Goal: Task Accomplishment & Management: Manage account settings

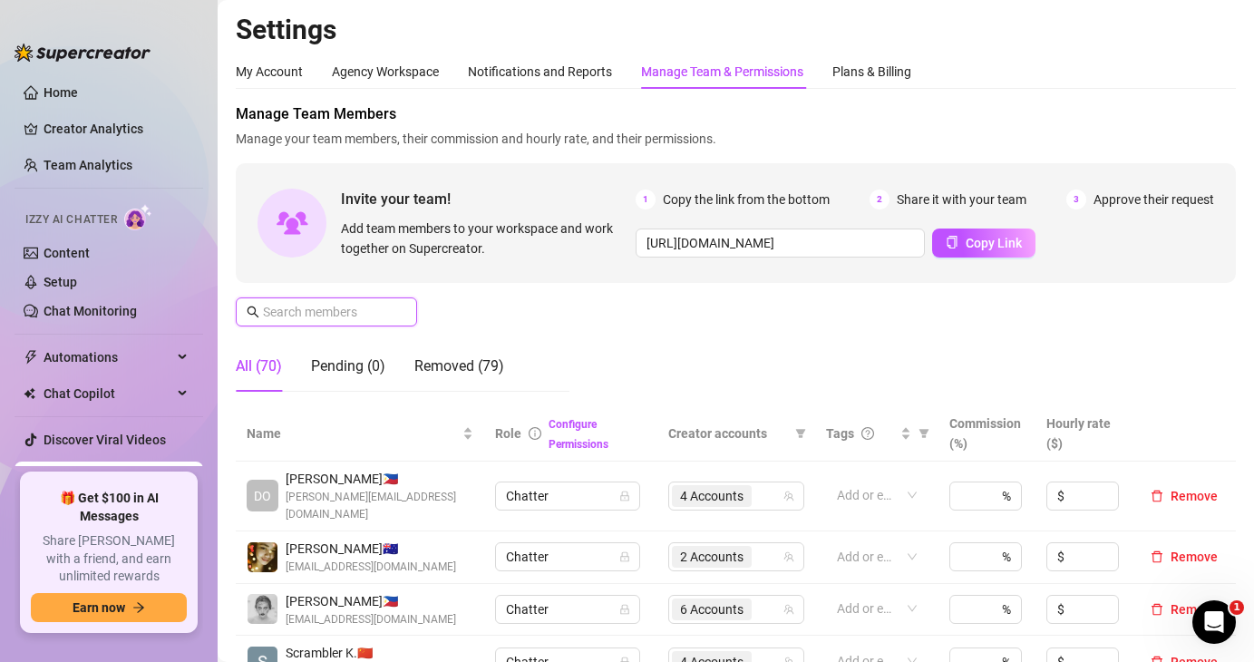
click at [343, 312] on input "text" at bounding box center [327, 312] width 129 height 20
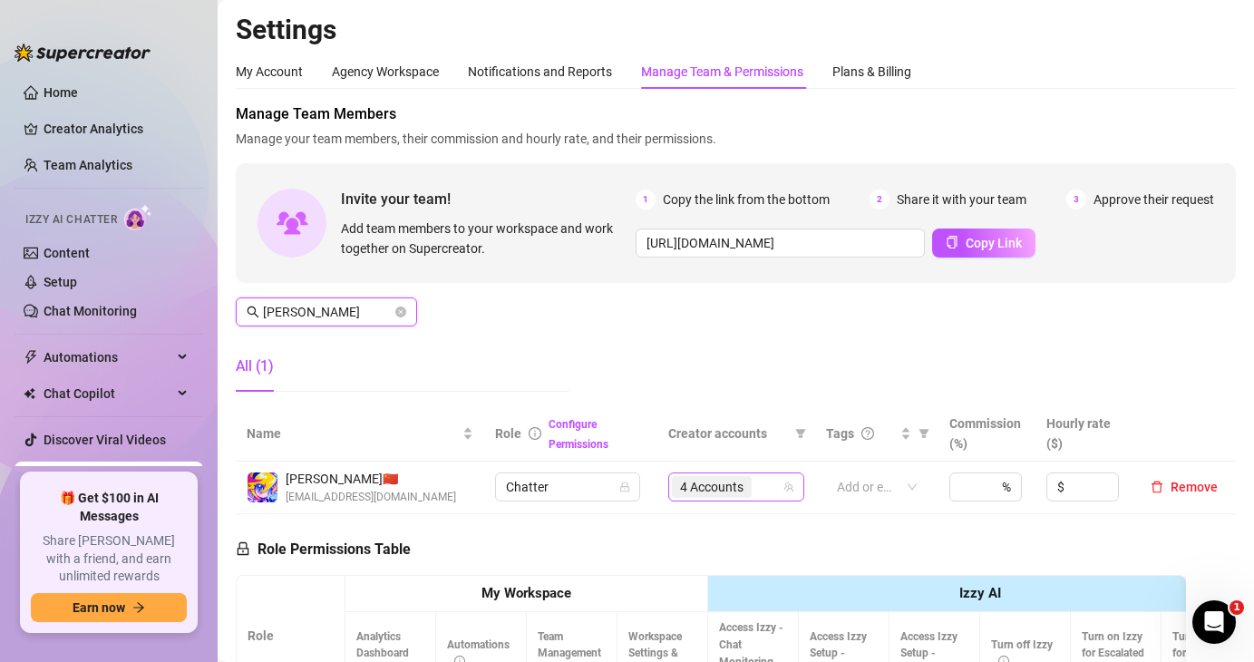
click at [726, 487] on span "4 Accounts" at bounding box center [711, 487] width 63 height 20
type input "juna"
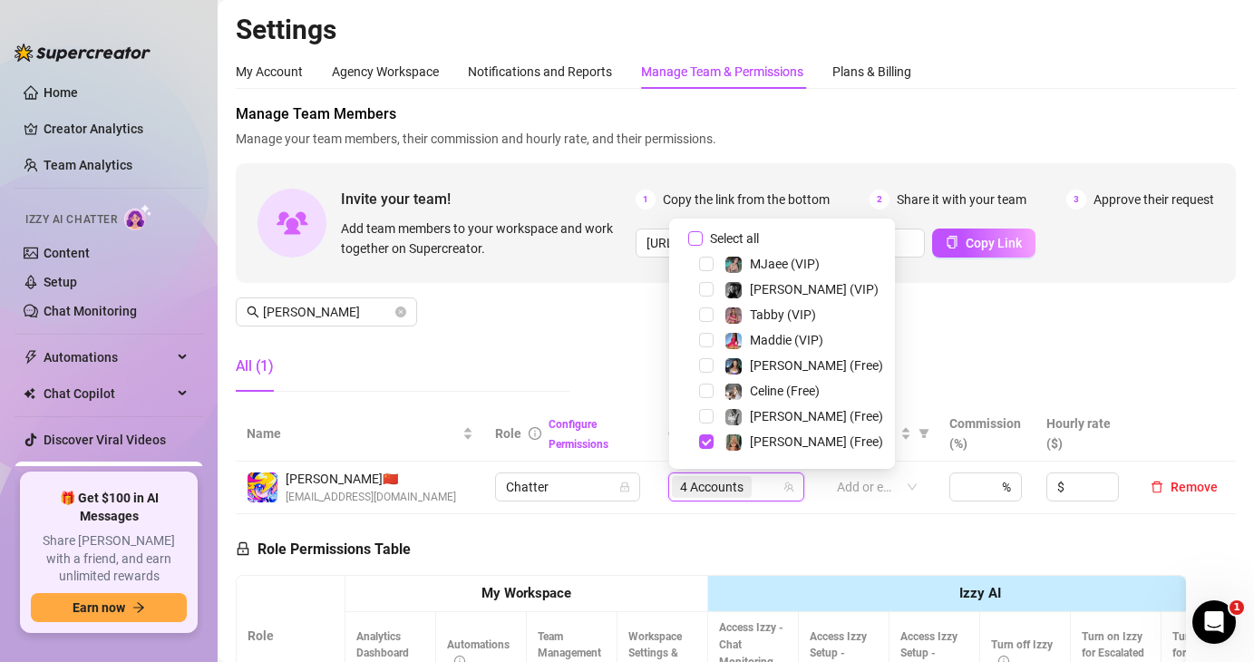
click at [705, 232] on span "Select all" at bounding box center [734, 239] width 63 height 20
click at [703, 232] on input "Select all" at bounding box center [695, 238] width 15 height 15
click at [705, 232] on span "Select all" at bounding box center [734, 239] width 63 height 20
click at [703, 232] on input "Select all" at bounding box center [695, 238] width 15 height 15
checkbox input "false"
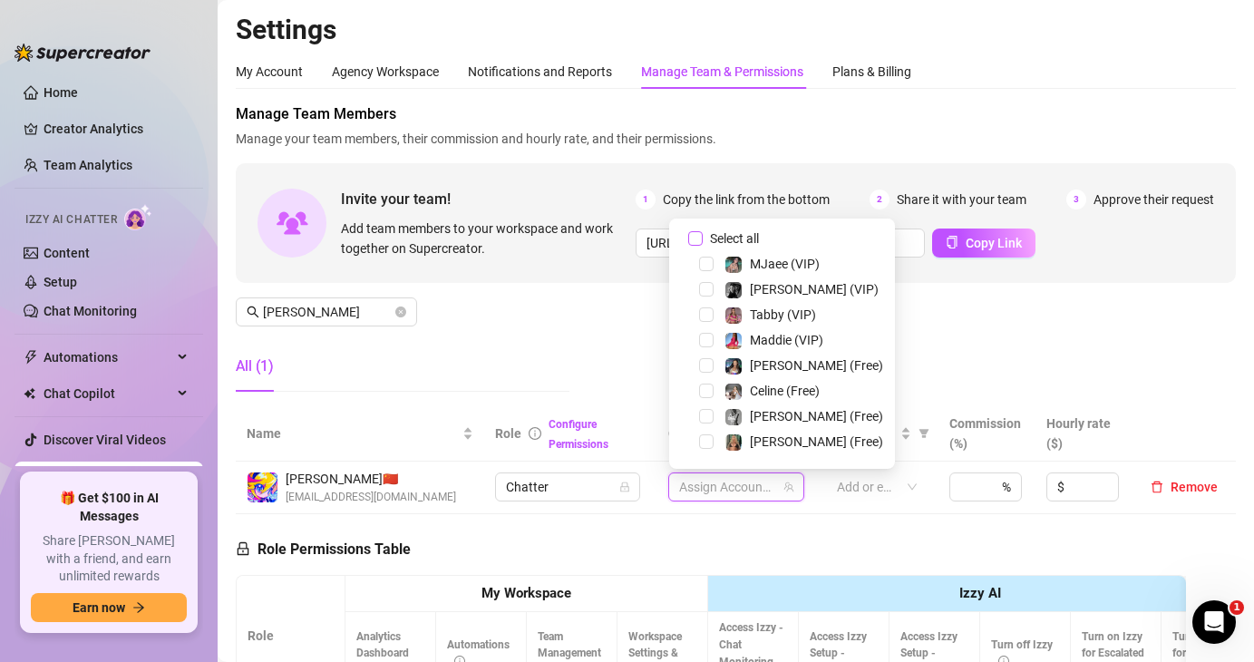
scroll to position [352, 0]
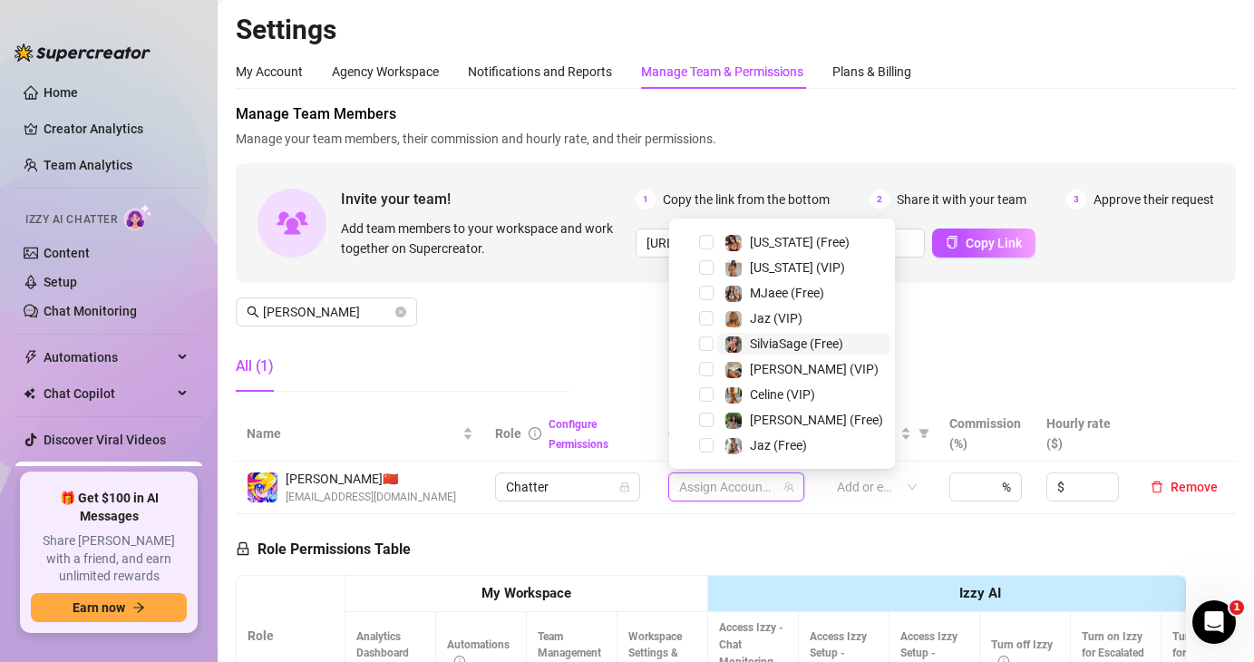
click at [718, 344] on span "SilviaSage (Free)" at bounding box center [803, 344] width 173 height 22
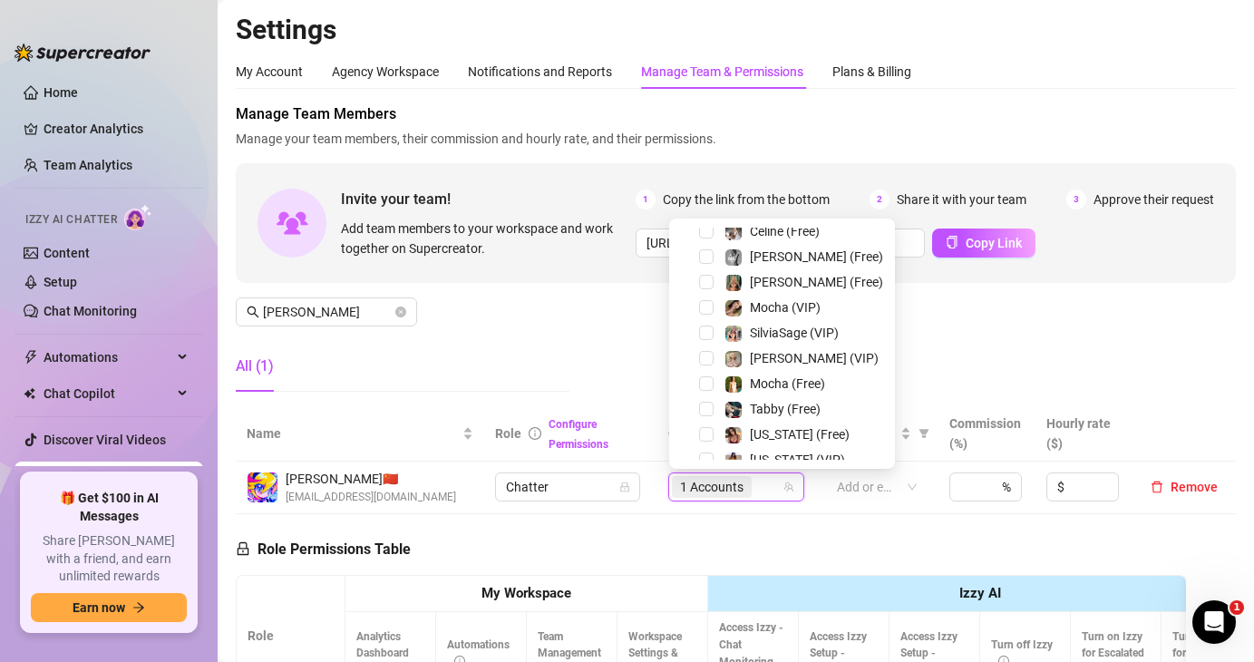
scroll to position [156, 0]
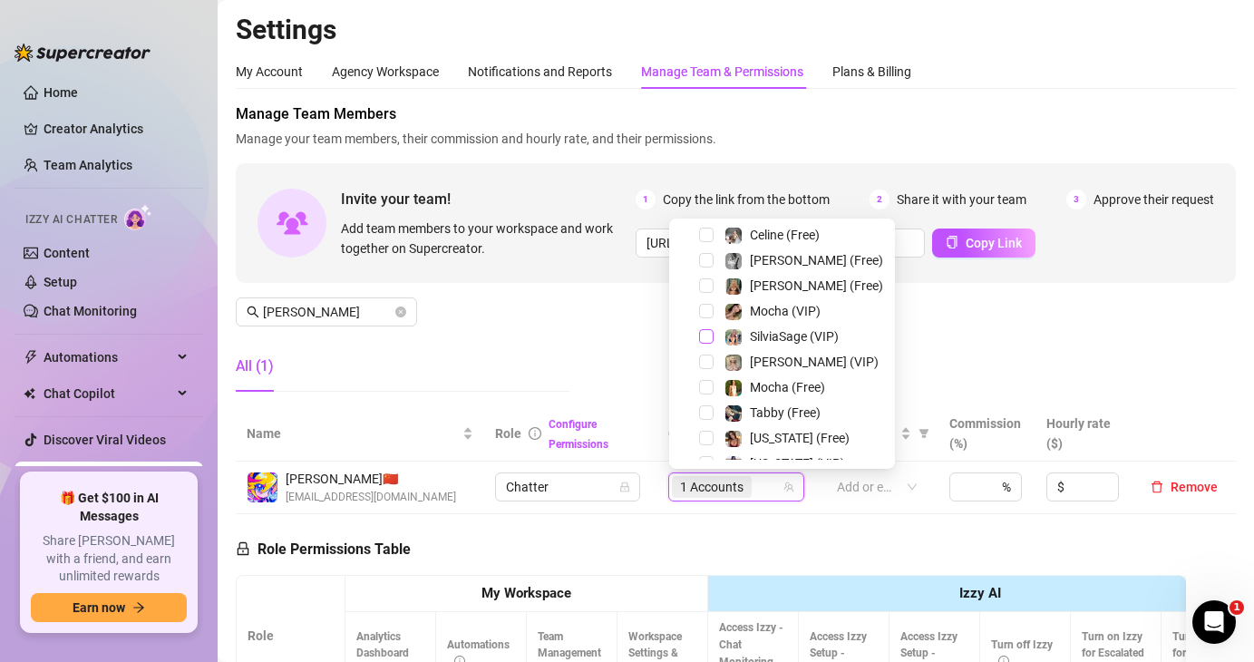
click at [708, 332] on span "Select tree node" at bounding box center [706, 336] width 15 height 15
click at [594, 344] on div "Manage Team Members Manage your team members, their commission and hourly rate,…" at bounding box center [736, 254] width 1000 height 303
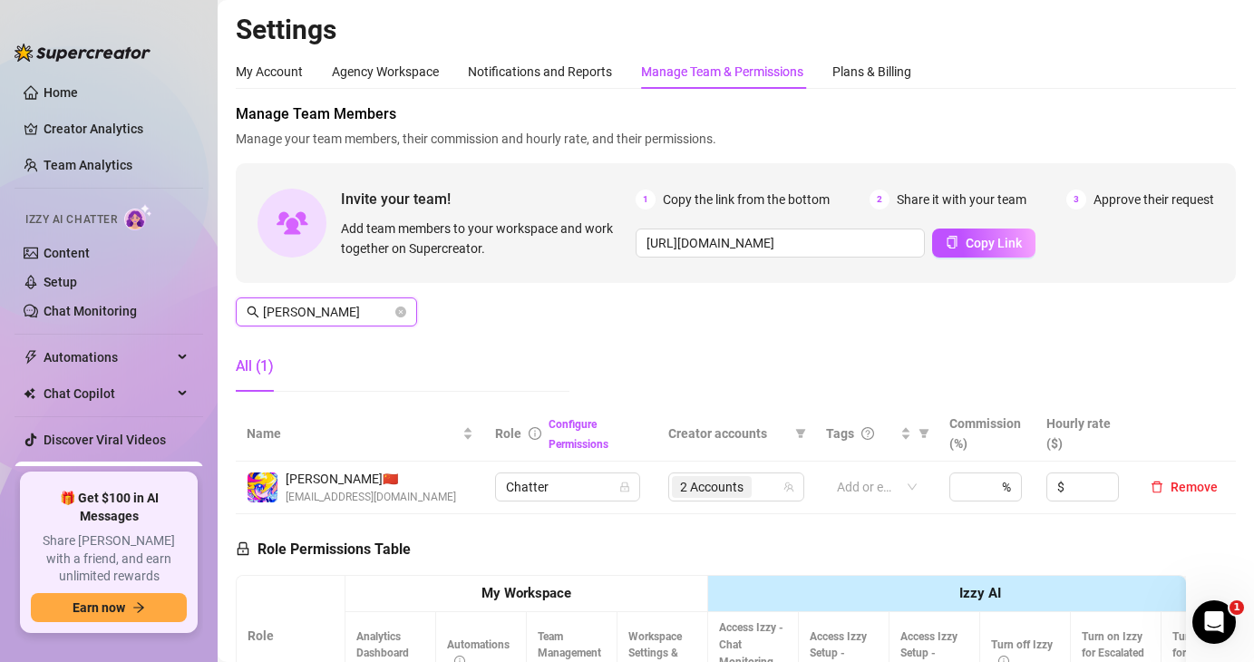
click at [357, 313] on input "juna" at bounding box center [327, 312] width 129 height 20
type input "jaya"
click at [734, 505] on td "2 Accounts" at bounding box center [737, 488] width 158 height 53
click at [755, 491] on div "2 Accounts" at bounding box center [713, 486] width 83 height 25
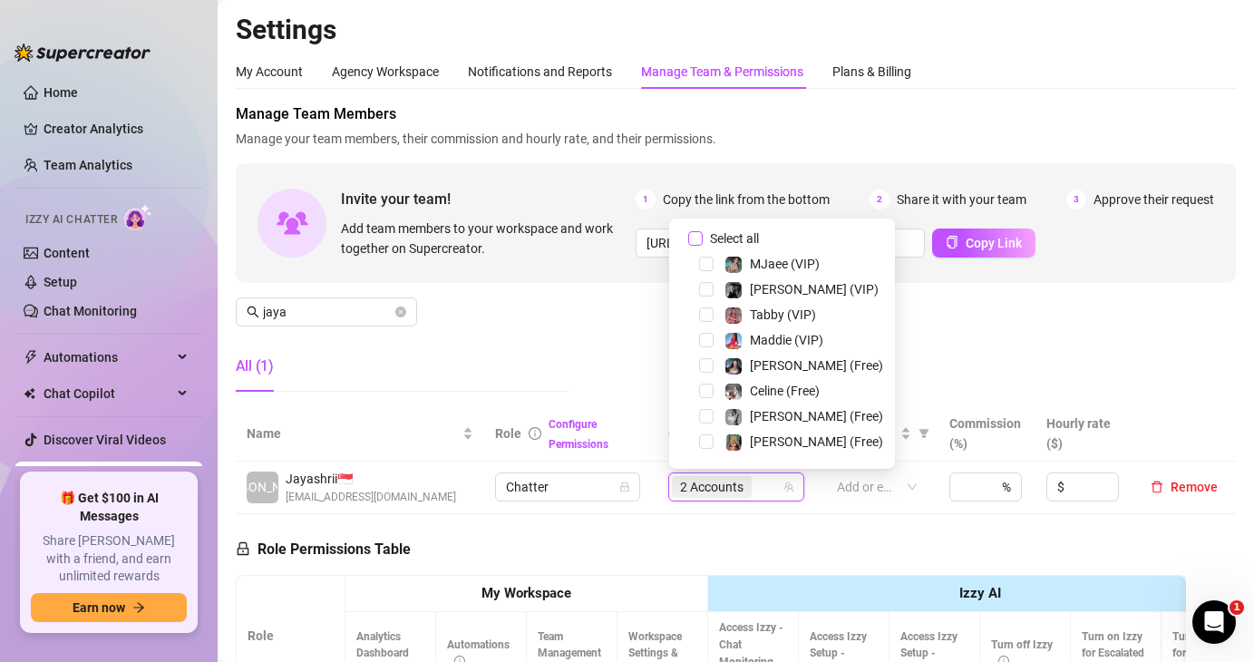
click at [707, 235] on span "Select all" at bounding box center [734, 239] width 63 height 20
click at [703, 235] on input "Select all" at bounding box center [695, 238] width 15 height 15
click at [707, 235] on span "Select all" at bounding box center [734, 239] width 63 height 20
click at [703, 235] on input "Select all" at bounding box center [695, 238] width 15 height 15
checkbox input "false"
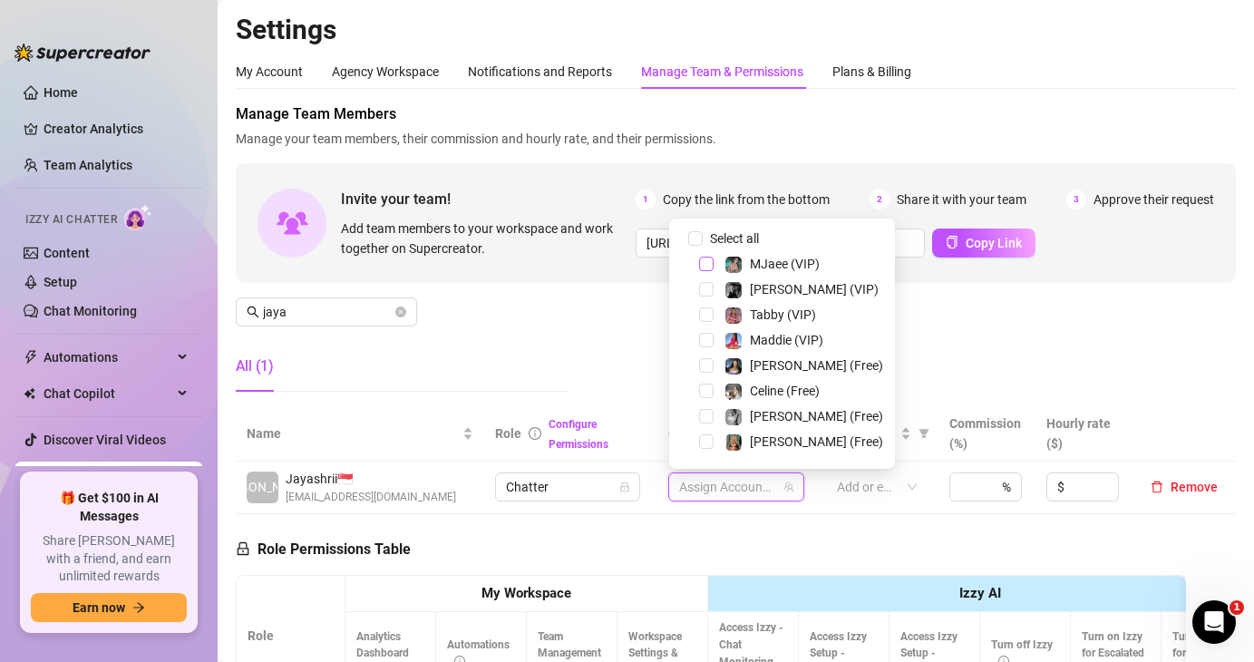
click at [707, 264] on span "Select tree node" at bounding box center [706, 264] width 15 height 15
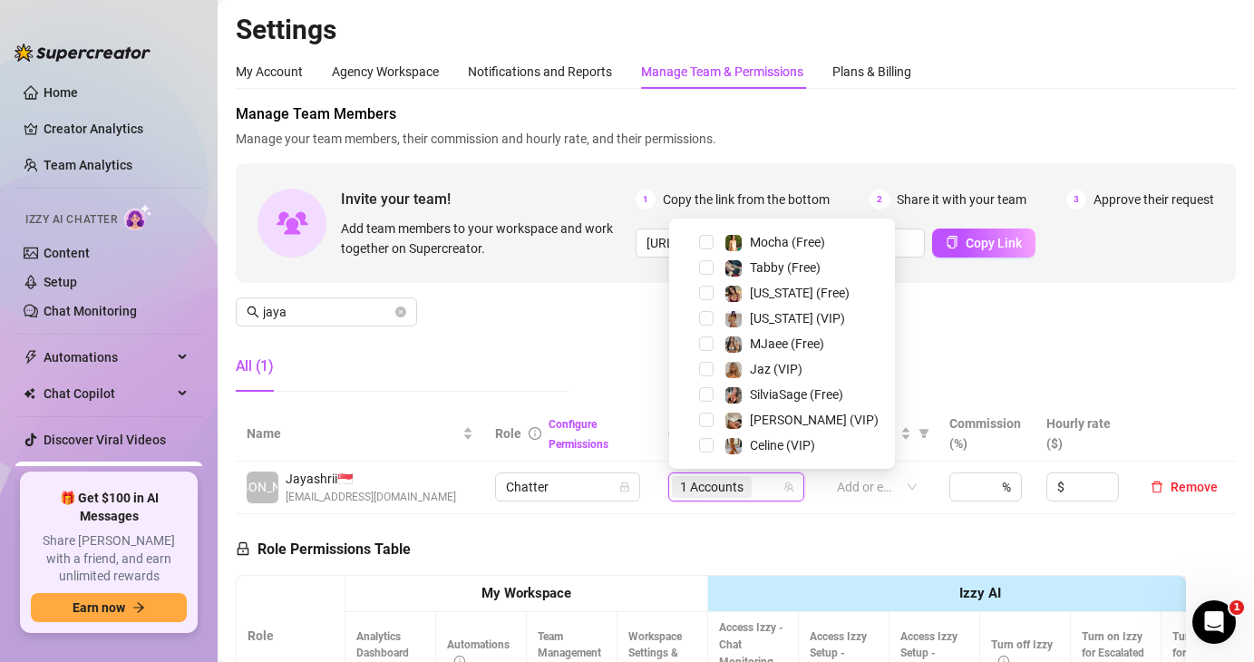
scroll to position [352, 0]
click at [713, 289] on span "Select tree node" at bounding box center [706, 293] width 15 height 15
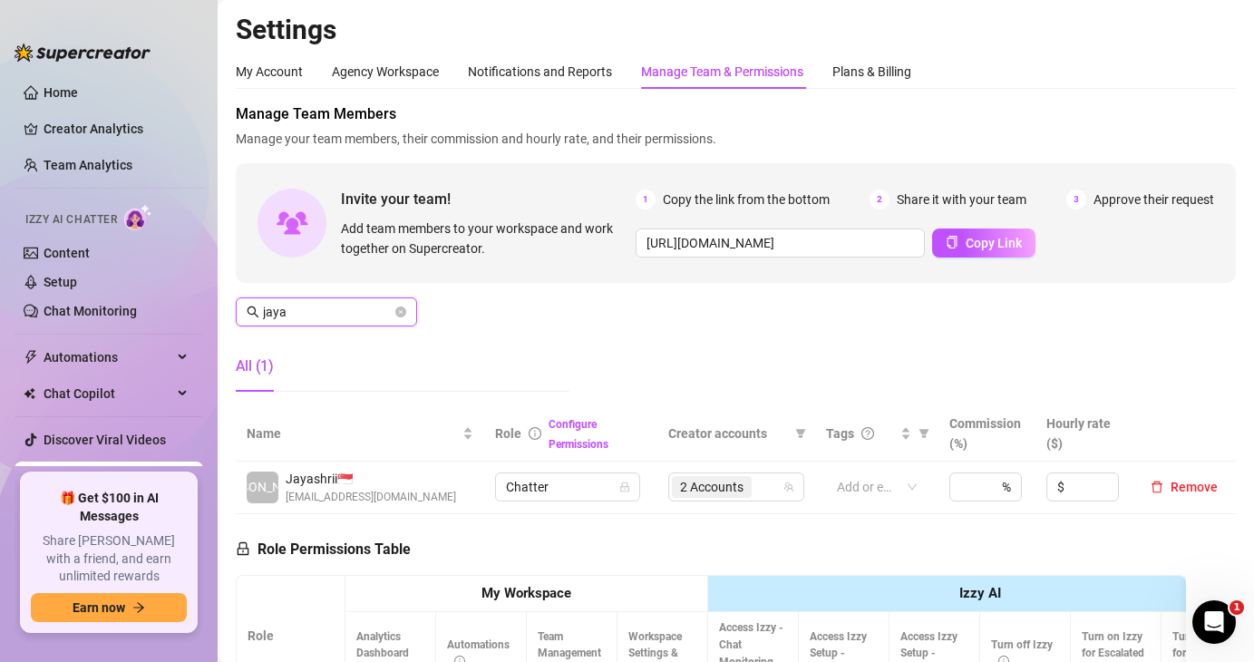
click at [317, 309] on input "jaya" at bounding box center [327, 312] width 129 height 20
click at [736, 491] on span "4 Accounts" at bounding box center [711, 487] width 63 height 20
type input "dolly"
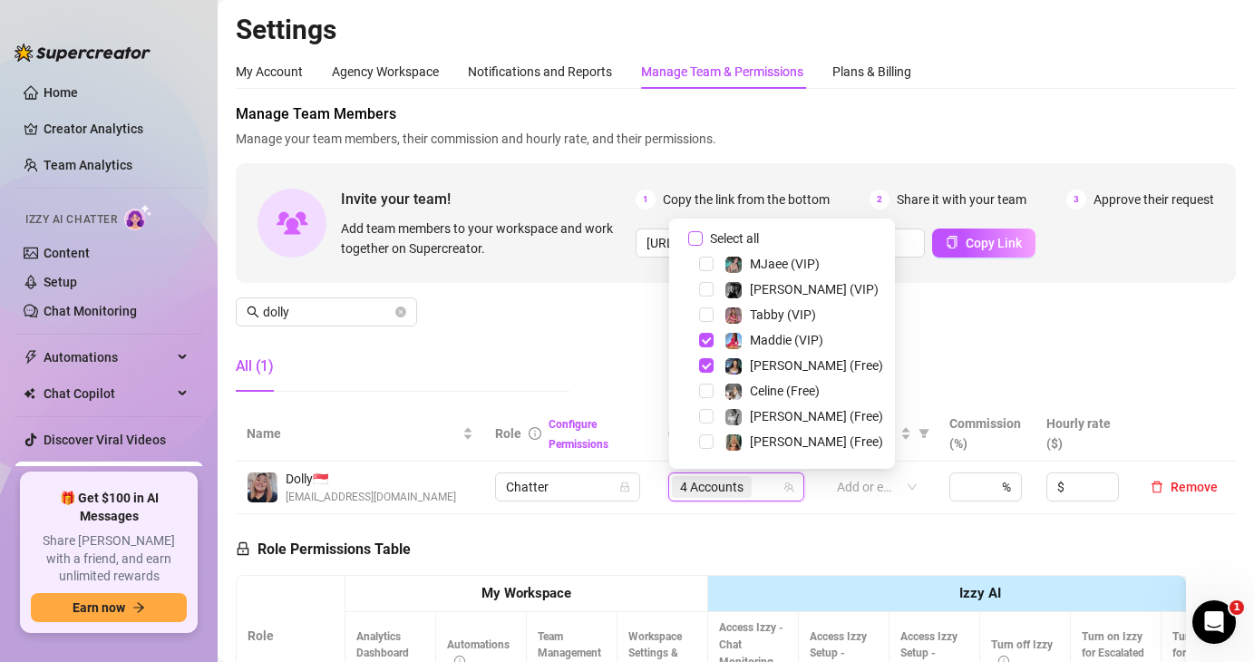
click at [694, 233] on input "Select all" at bounding box center [695, 238] width 15 height 15
checkbox input "false"
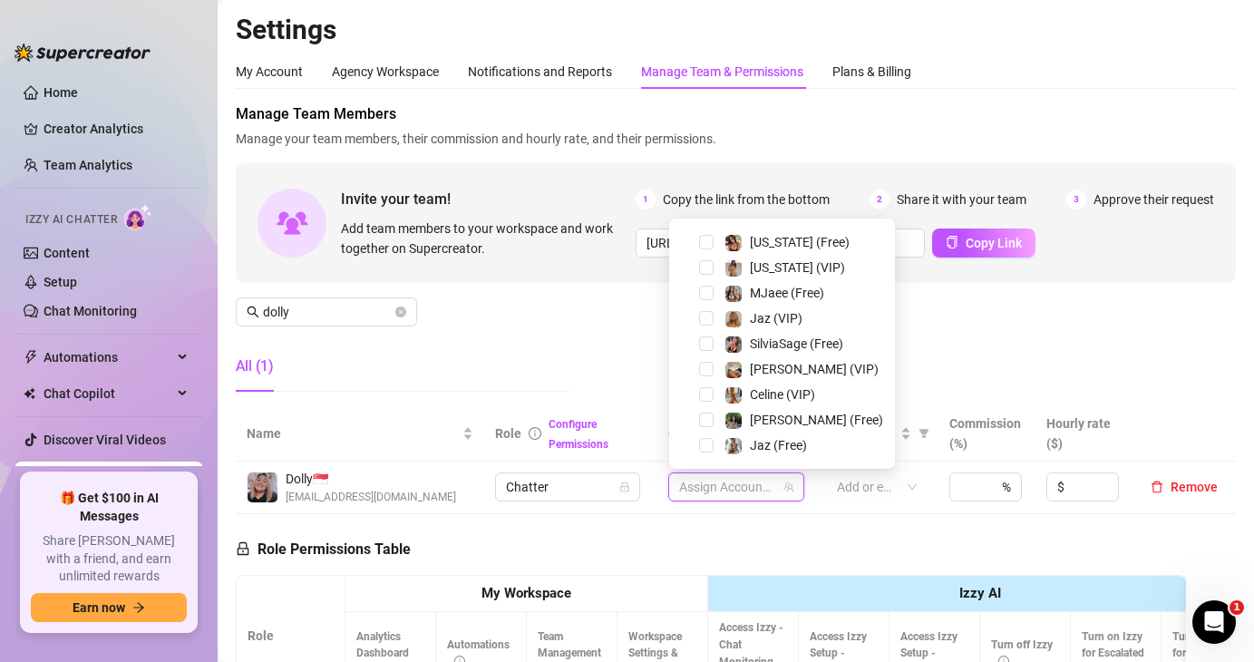
click at [717, 380] on div "Chloe (VIP)" at bounding box center [782, 369] width 217 height 22
click at [708, 349] on span "Select tree node" at bounding box center [706, 343] width 15 height 15
click at [703, 373] on span "Select tree node" at bounding box center [706, 369] width 15 height 15
click at [701, 389] on span "Select tree node" at bounding box center [706, 394] width 15 height 15
click at [707, 410] on div "Chloe (Free)" at bounding box center [782, 420] width 217 height 22
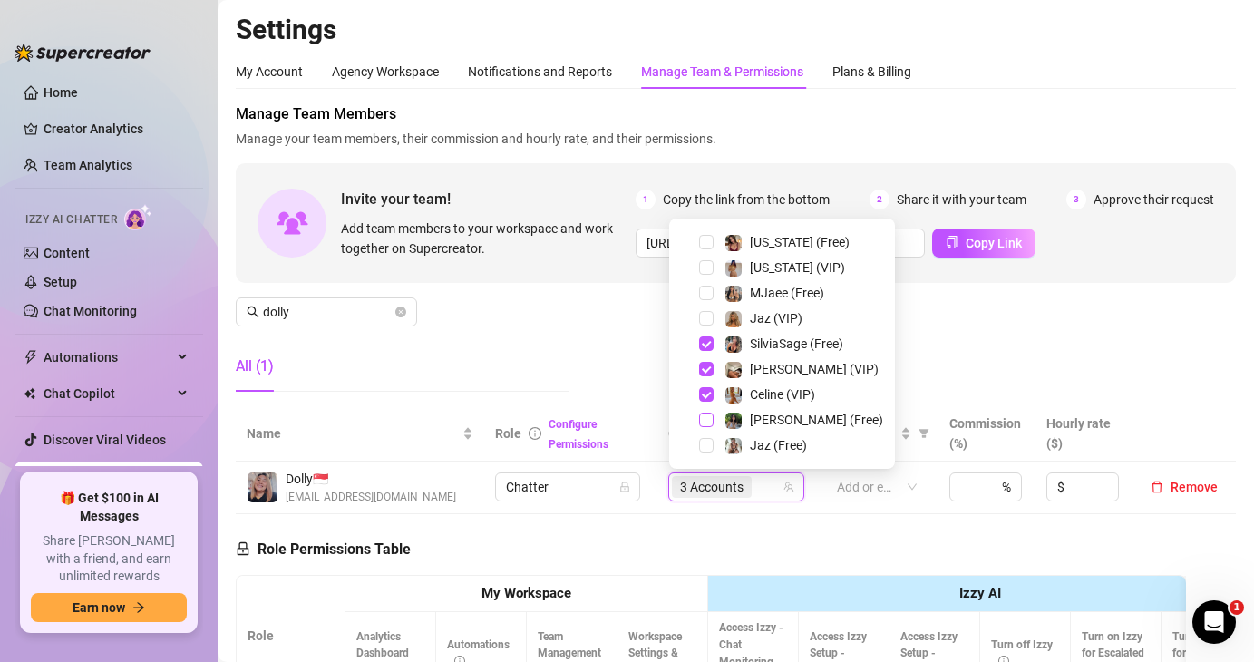
click at [707, 421] on span "Select tree node" at bounding box center [706, 420] width 15 height 15
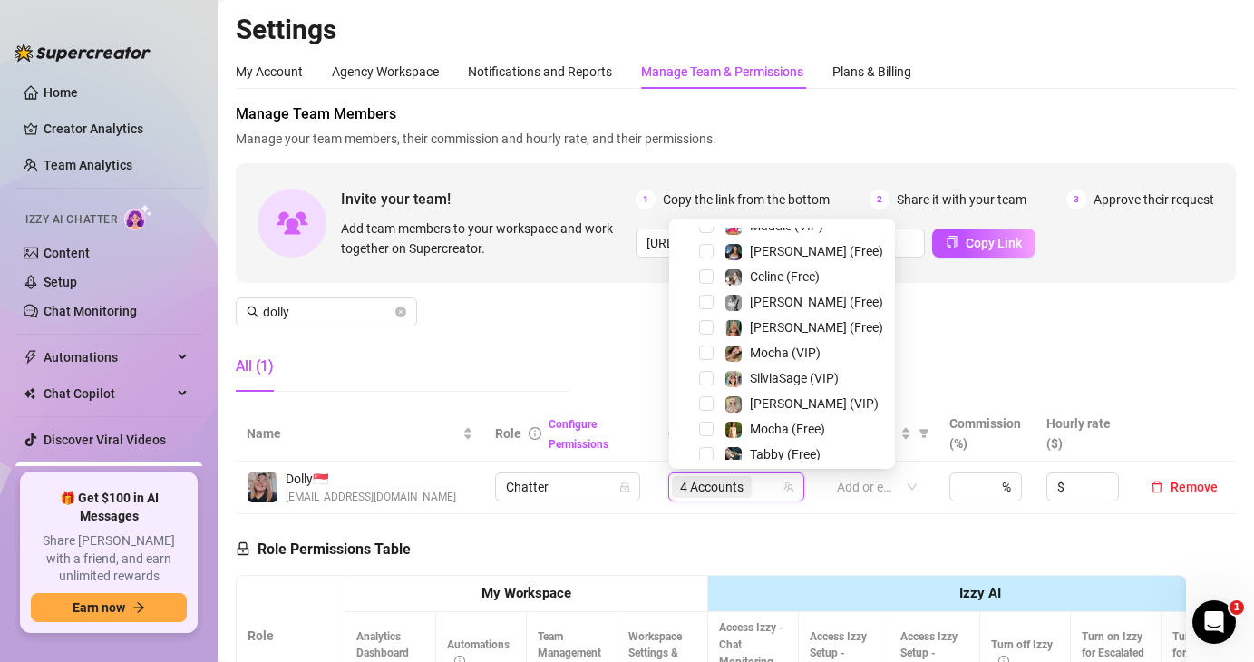
scroll to position [111, 0]
click at [707, 382] on span "Select tree node" at bounding box center [706, 382] width 15 height 15
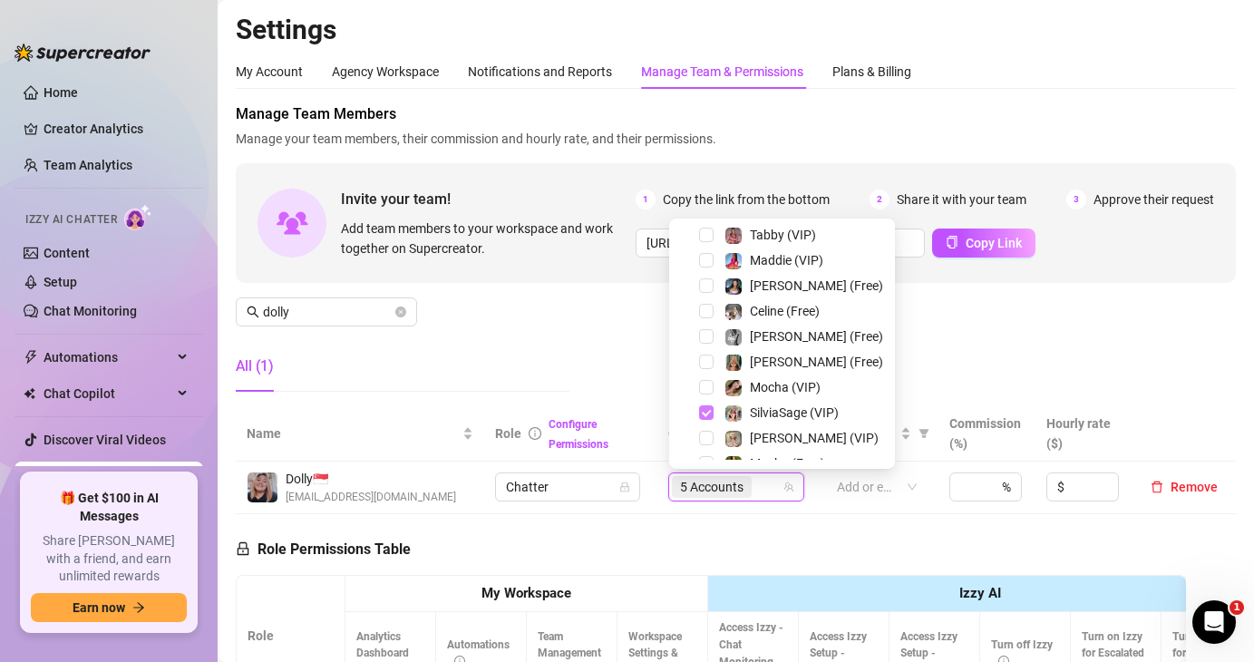
scroll to position [62, 0]
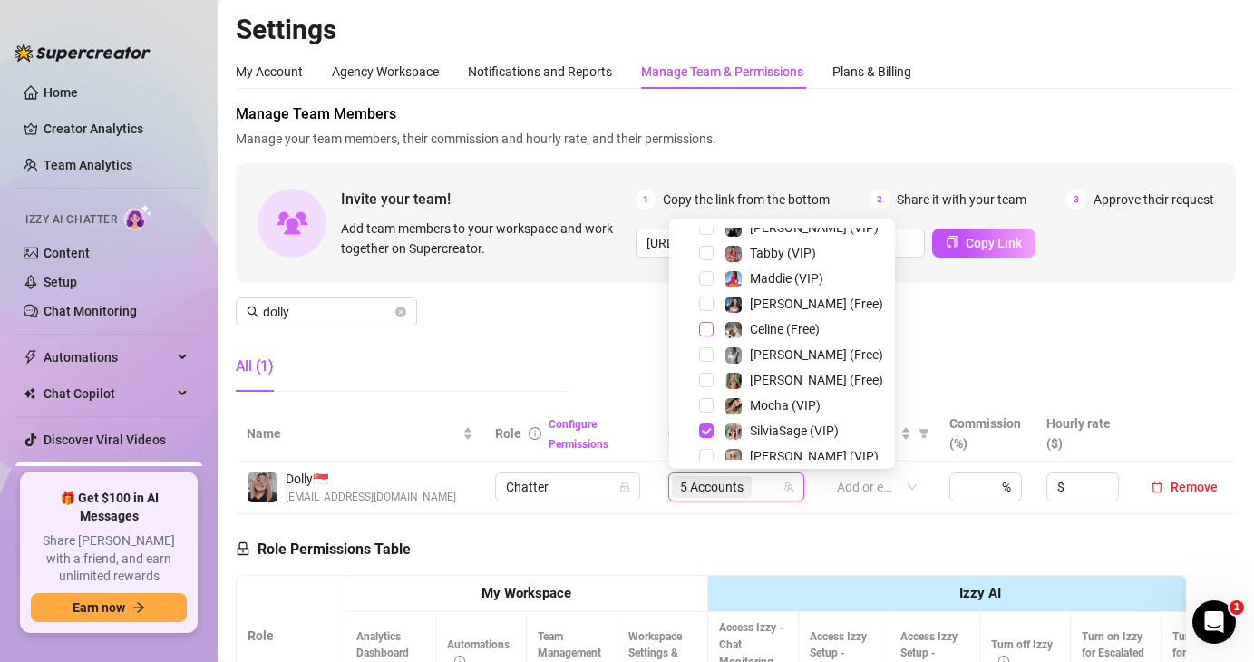
click at [712, 324] on span "Select tree node" at bounding box center [706, 329] width 15 height 15
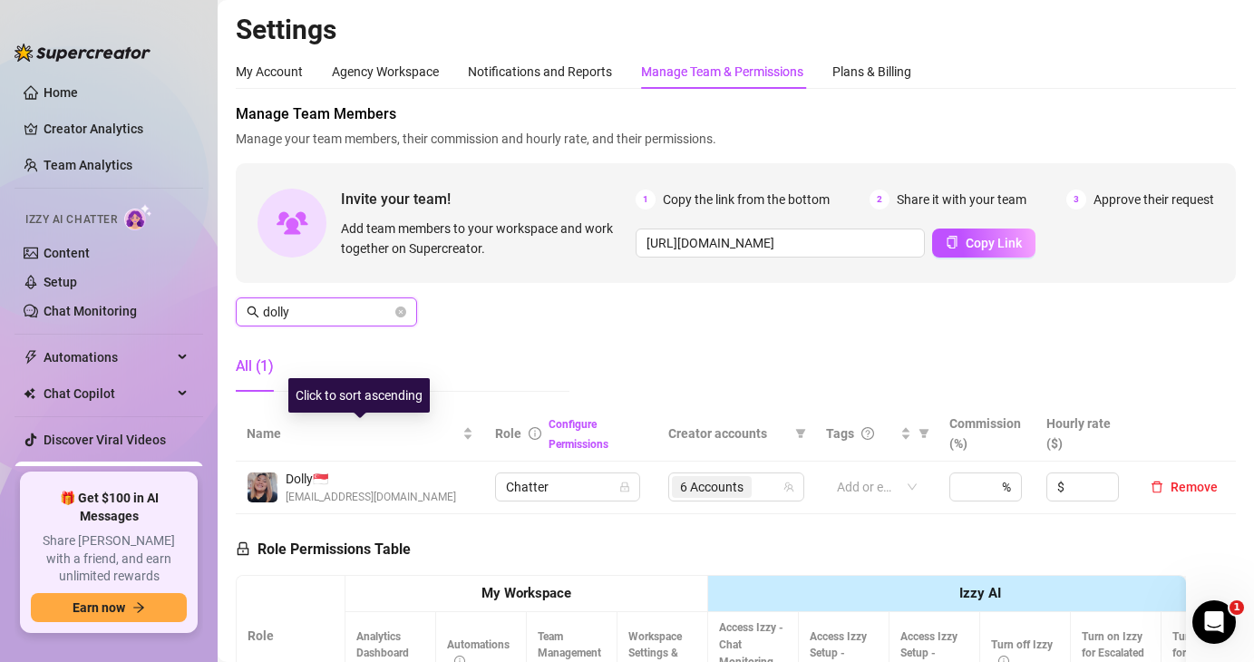
click at [357, 317] on input "dolly" at bounding box center [327, 312] width 129 height 20
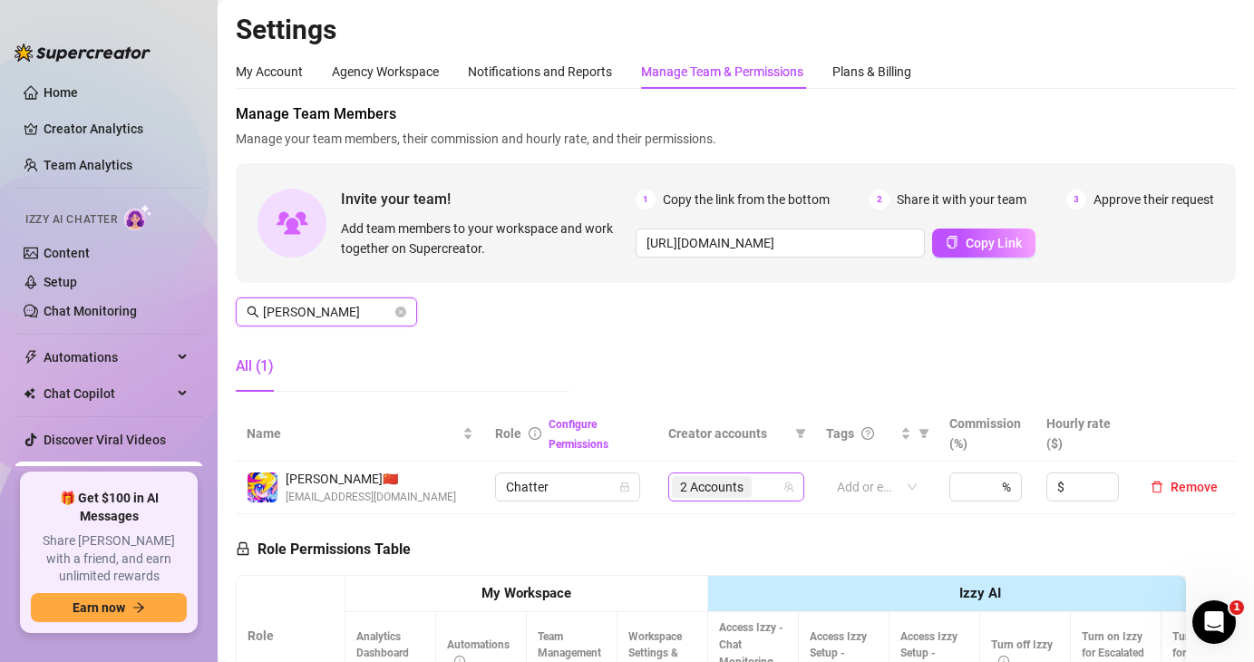
click at [755, 491] on div "2 Accounts" at bounding box center [713, 486] width 83 height 25
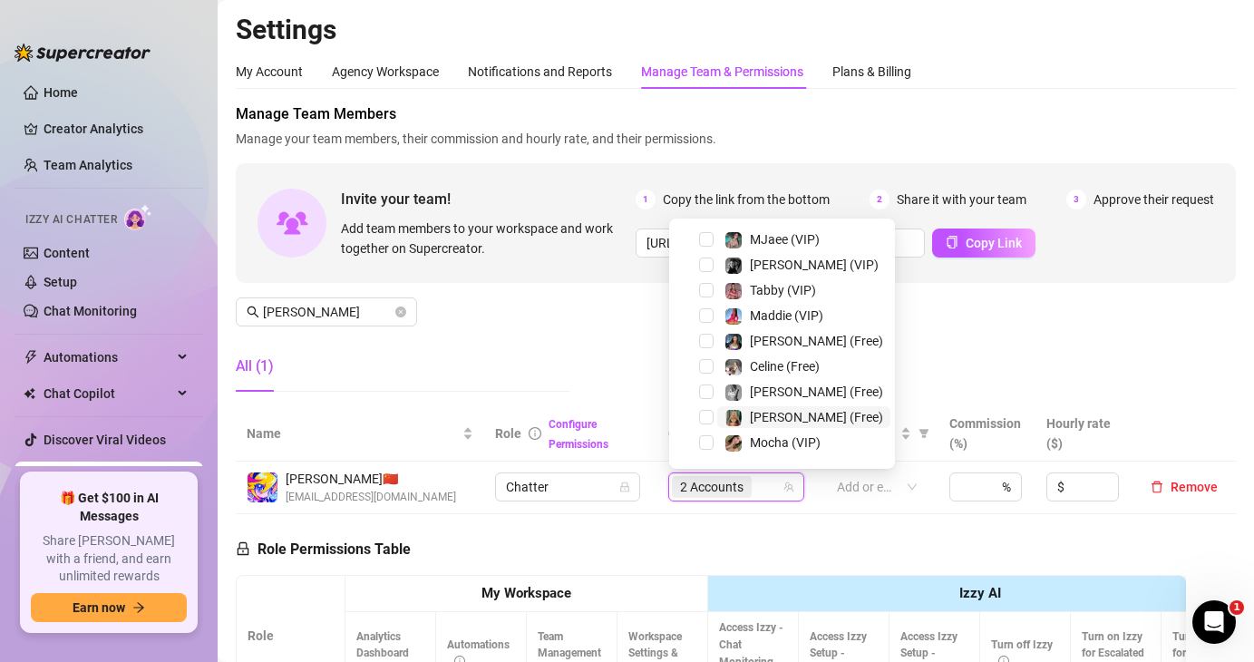
scroll to position [16, 0]
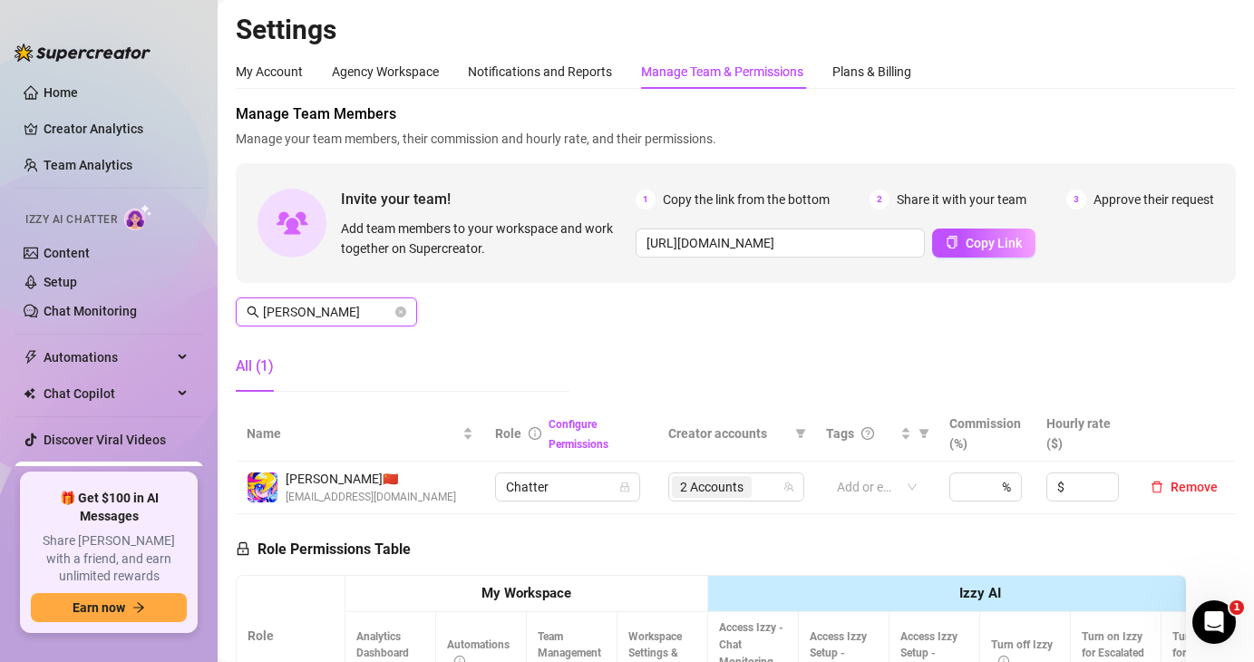
click at [319, 307] on input "juna" at bounding box center [327, 312] width 129 height 20
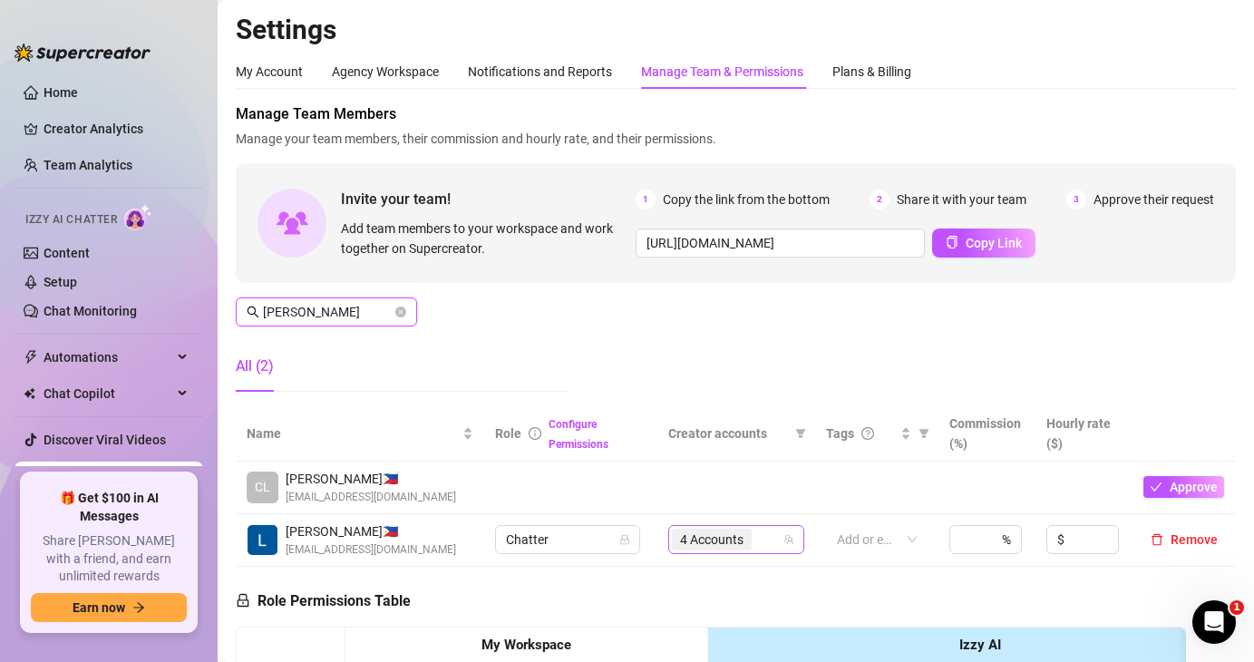
click at [701, 550] on span "4 Accounts" at bounding box center [712, 540] width 80 height 22
type input "lara"
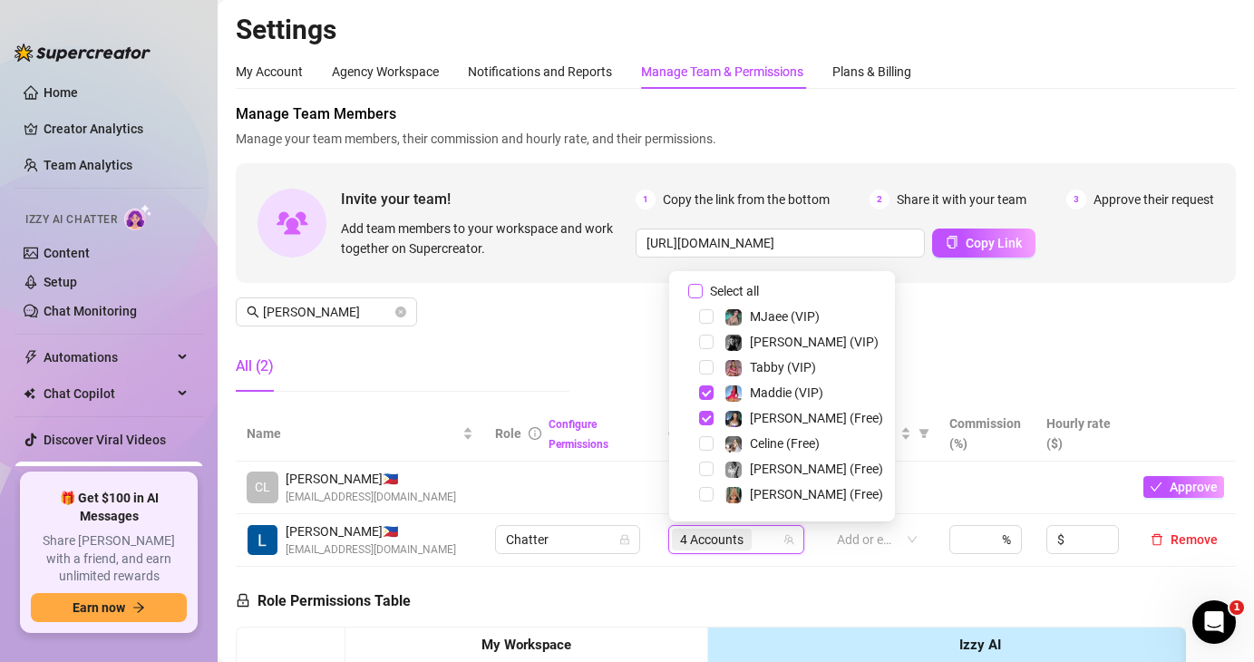
click at [715, 282] on span "Select all" at bounding box center [734, 291] width 63 height 20
click at [703, 284] on input "Select all" at bounding box center [695, 291] width 15 height 15
click at [715, 282] on span "Select all" at bounding box center [734, 291] width 63 height 20
click at [703, 284] on input "Select all" at bounding box center [695, 291] width 15 height 15
checkbox input "false"
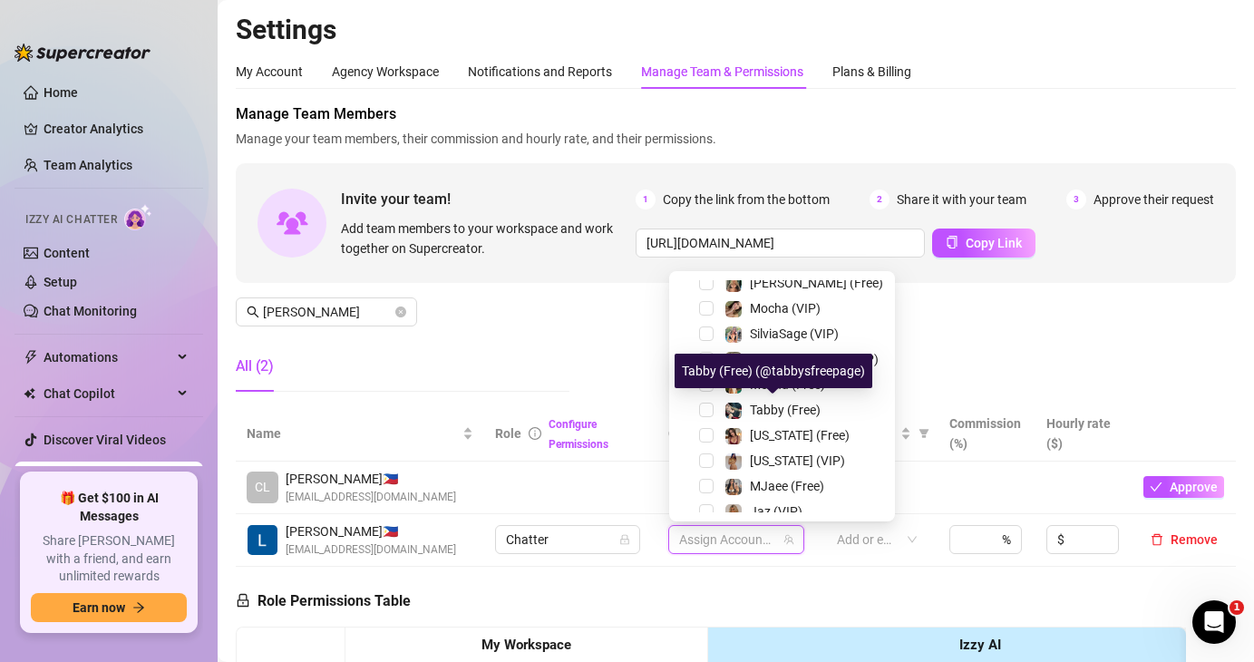
scroll to position [352, 0]
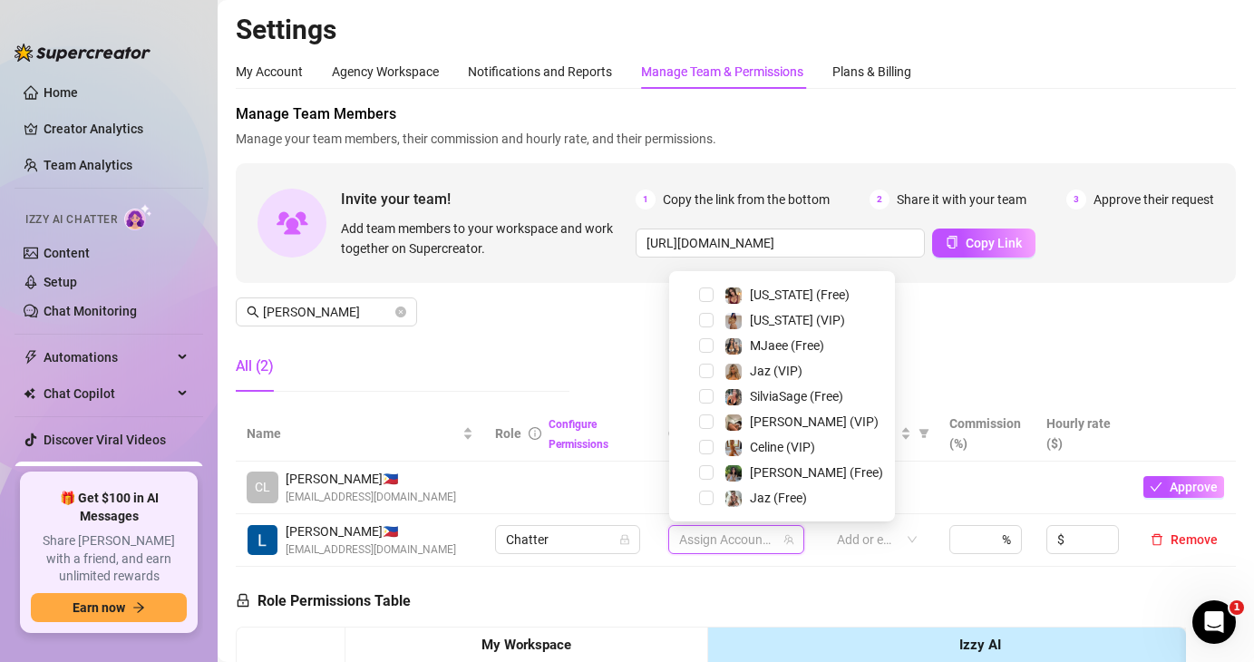
click at [719, 433] on div "Chloe (VIP)" at bounding box center [782, 422] width 217 height 22
click at [726, 420] on img at bounding box center [734, 422] width 16 height 16
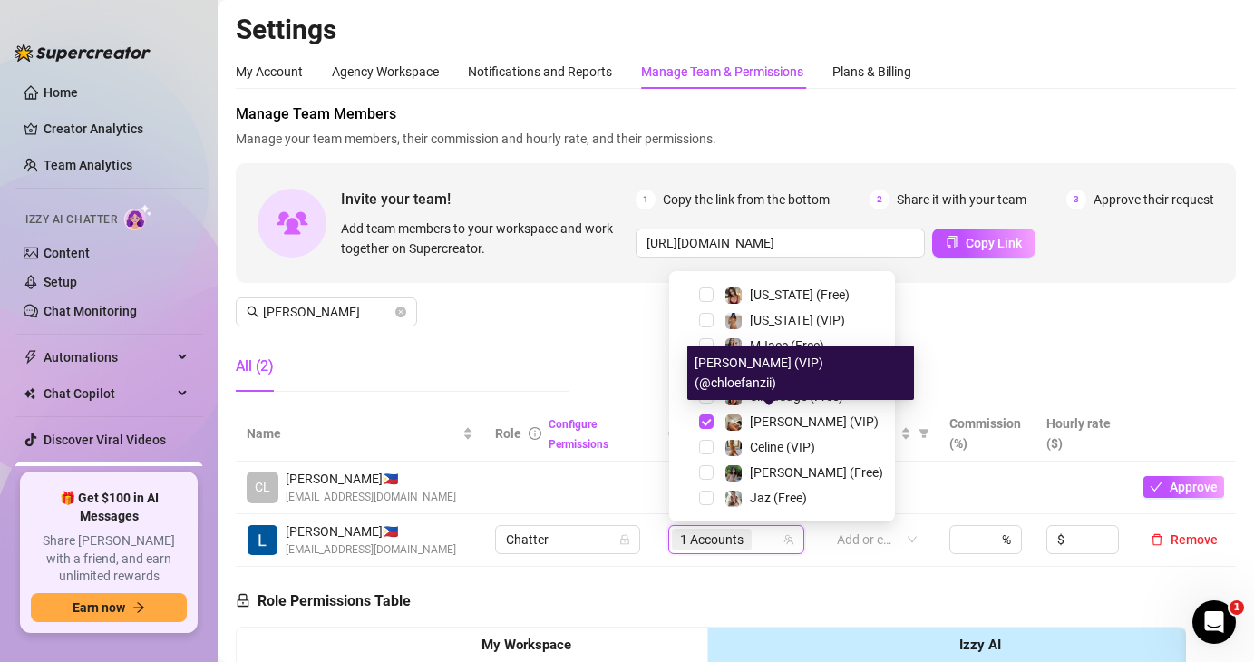
click at [726, 458] on div "Celine (VIP)" at bounding box center [782, 447] width 217 height 22
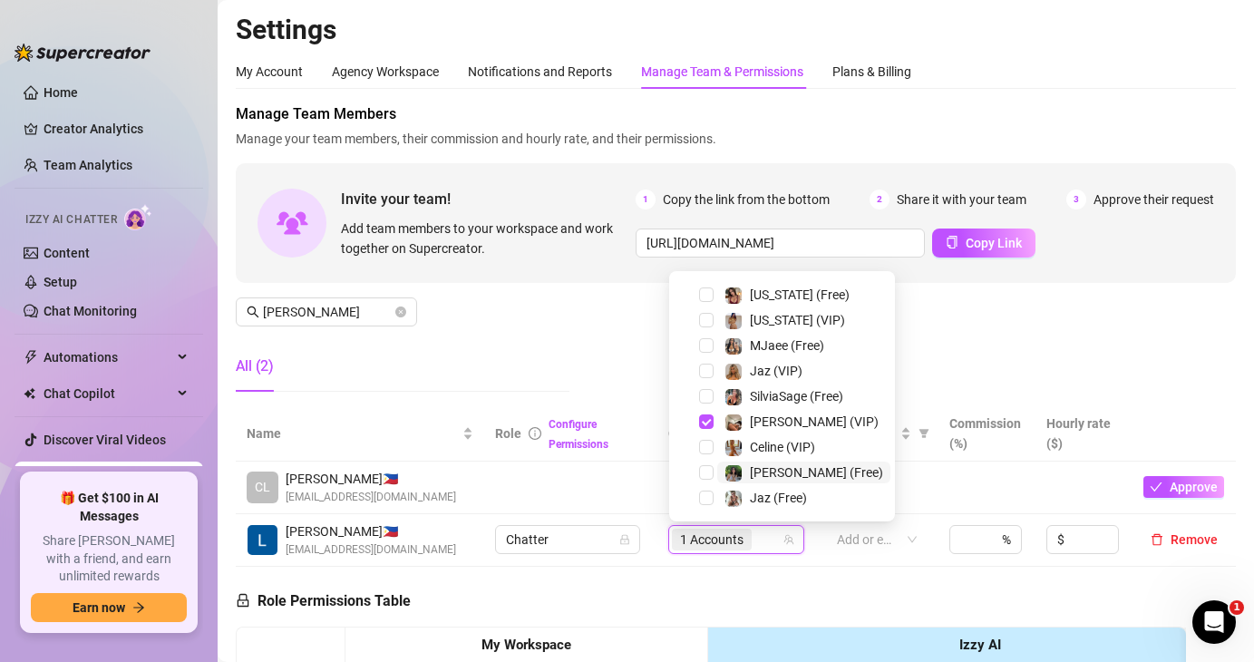
click at [729, 468] on img at bounding box center [734, 473] width 16 height 16
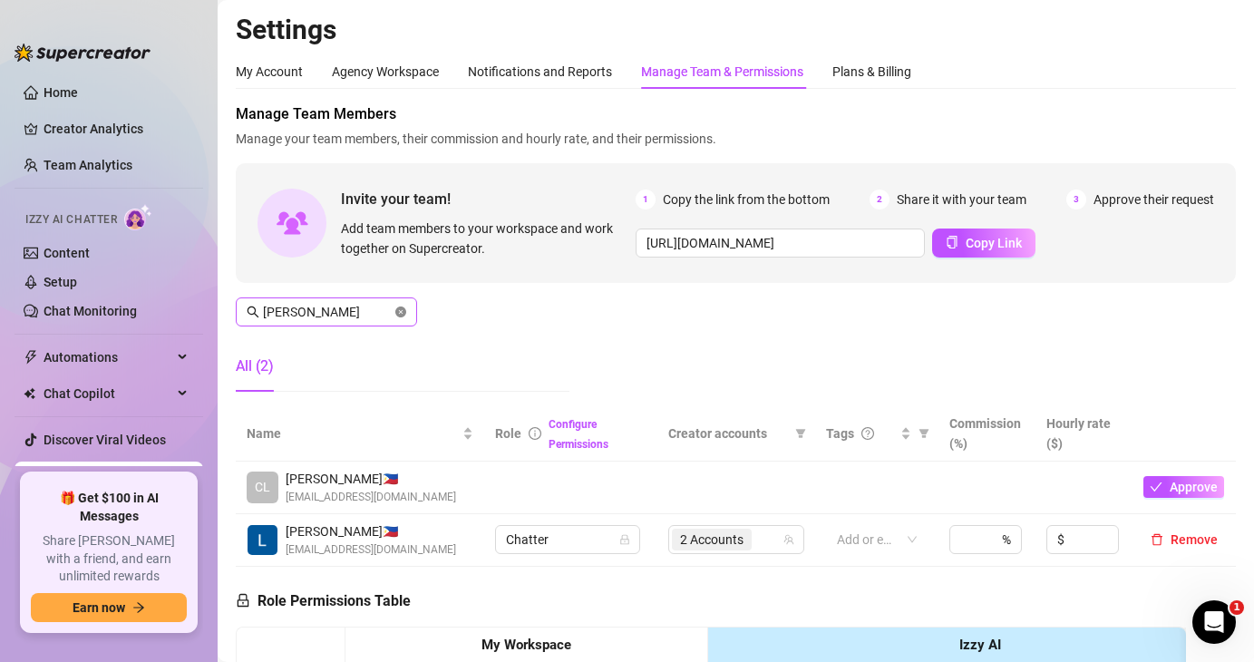
click at [405, 315] on icon "close-circle" at bounding box center [400, 312] width 11 height 11
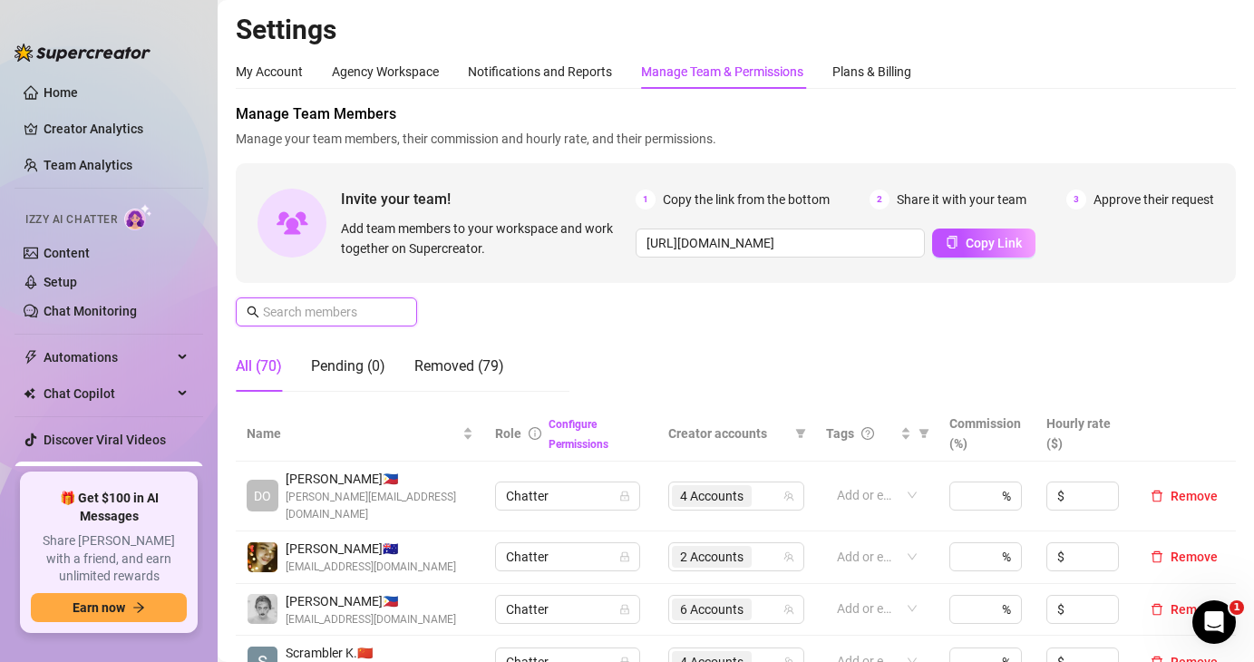
click at [348, 306] on input "text" at bounding box center [327, 312] width 129 height 20
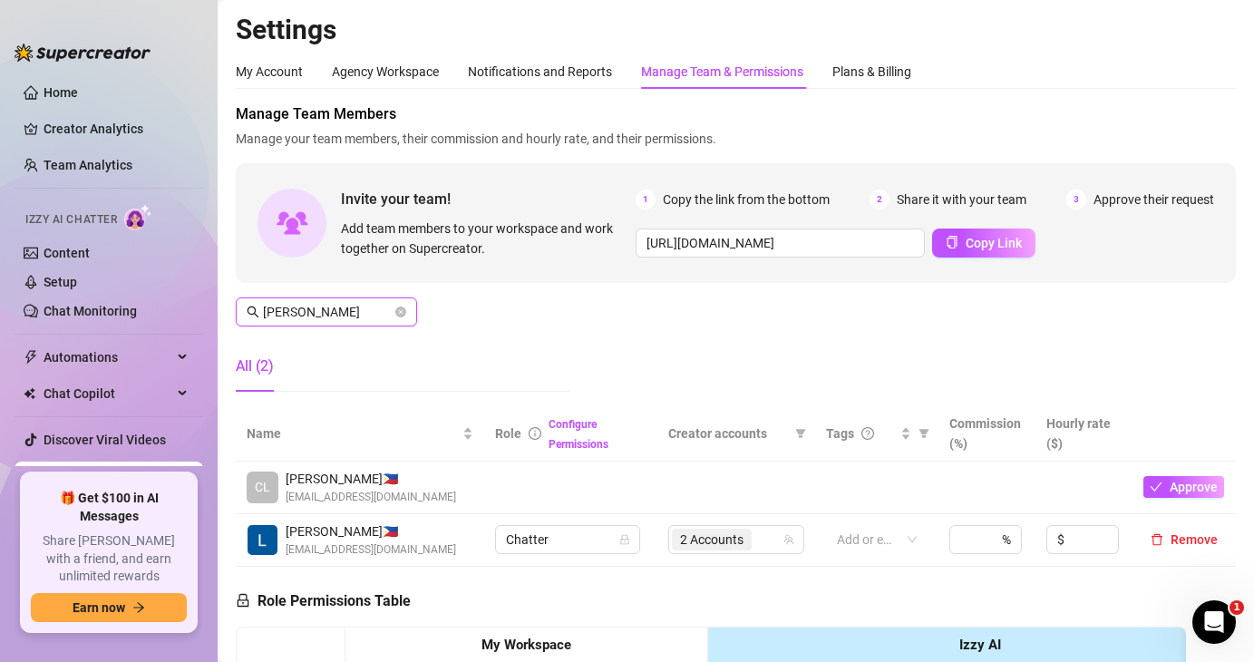
click at [368, 318] on input "lara" at bounding box center [327, 312] width 129 height 20
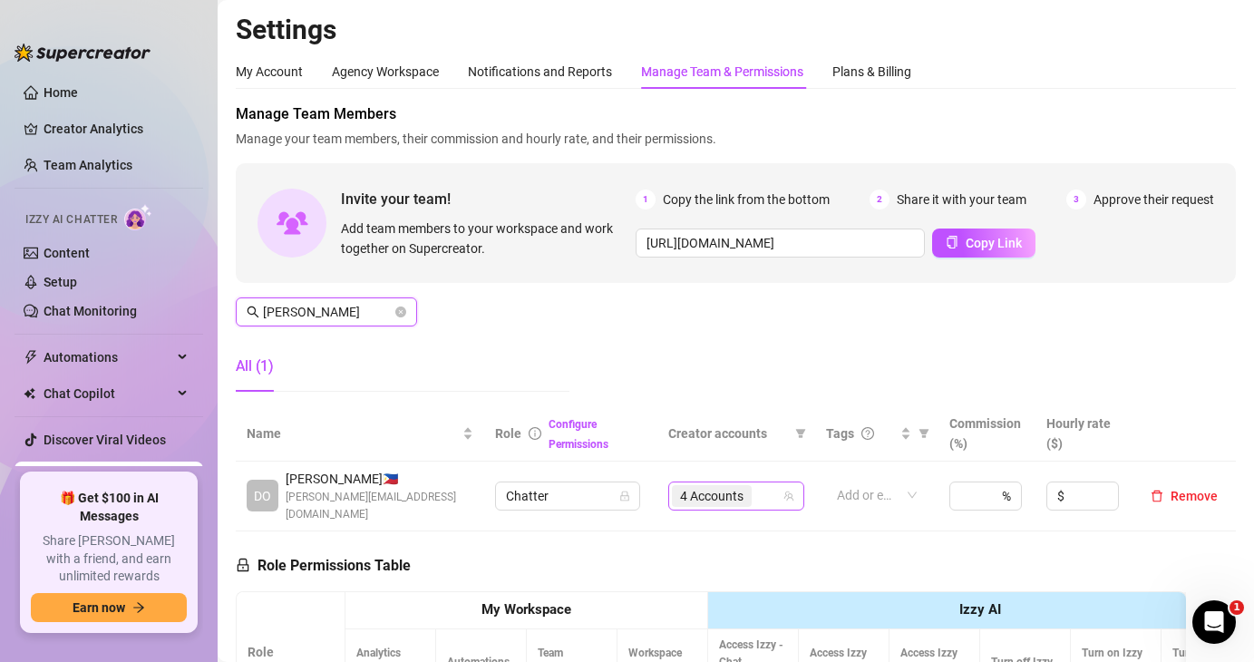
click at [681, 490] on span "4 Accounts" at bounding box center [711, 496] width 63 height 20
type input "donn"
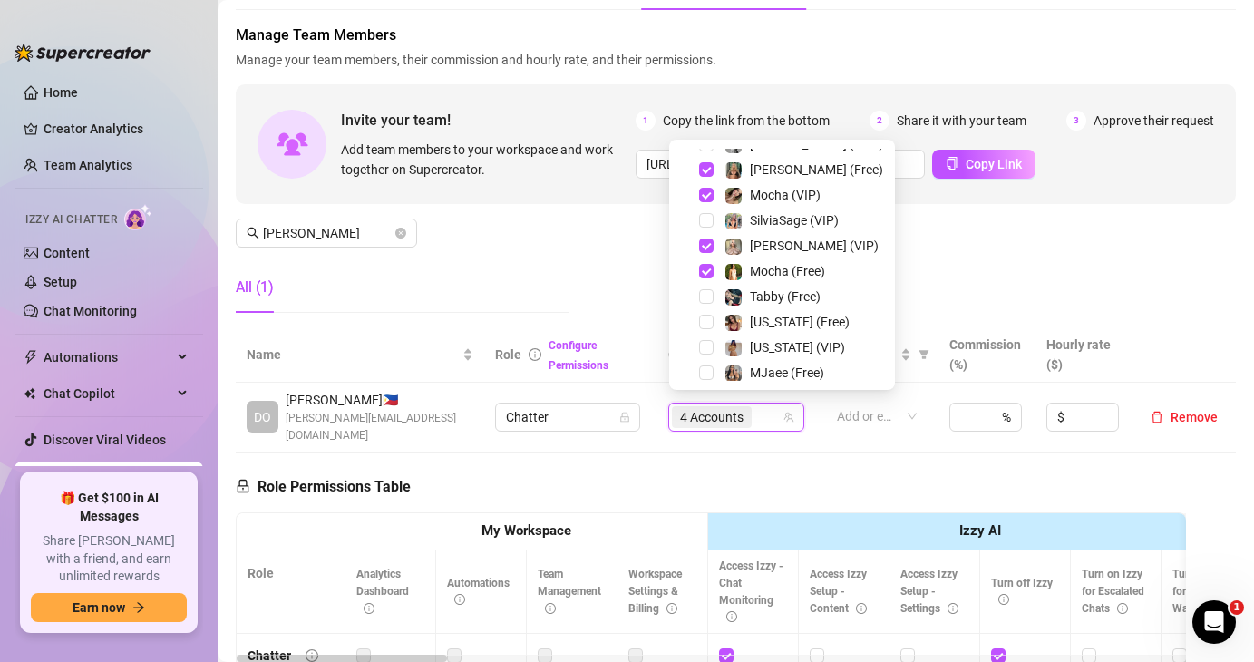
scroll to position [347, 0]
